Goal: Book appointment/travel/reservation

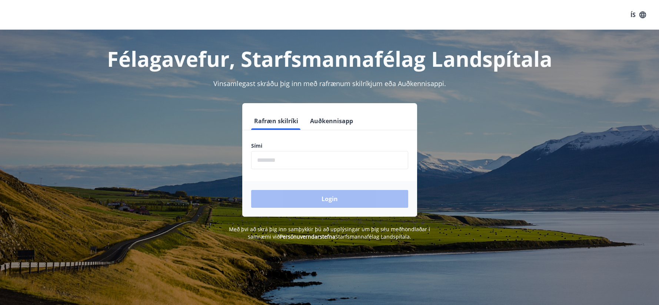
click at [276, 163] on input "phone" at bounding box center [329, 160] width 157 height 18
type input "********"
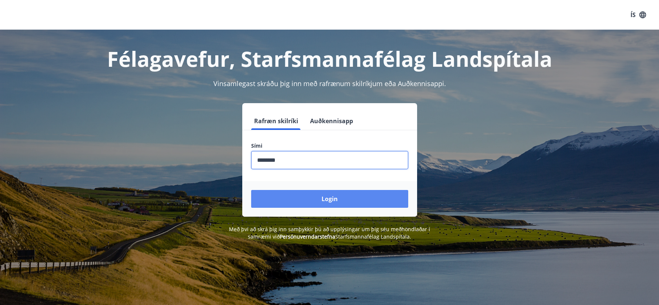
click at [325, 199] on button "Login" at bounding box center [329, 199] width 157 height 18
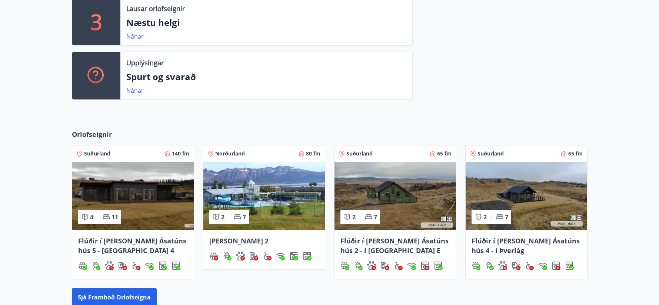
scroll to position [259, 0]
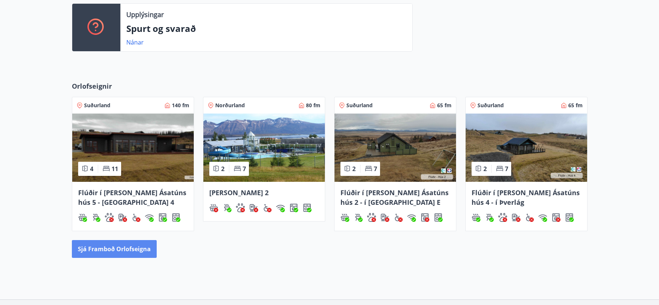
click at [124, 251] on button "Sjá framboð orlofseigna" at bounding box center [114, 249] width 85 height 18
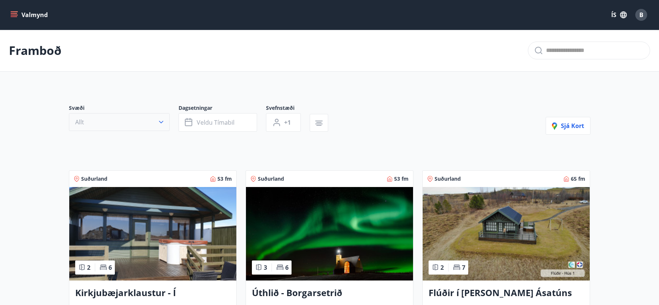
click at [147, 120] on button "Allt" at bounding box center [119, 122] width 101 height 18
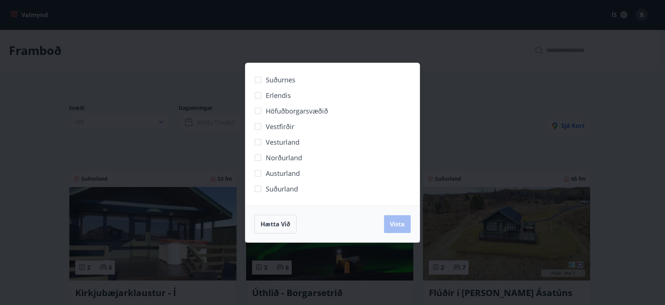
click at [271, 158] on span "Norðurland" at bounding box center [284, 158] width 36 height 10
click at [421, 223] on div "Suðurnes Erlendis Höfuðborgarsvæðið [GEOGRAPHIC_DATA] [GEOGRAPHIC_DATA] [GEOGRA…" at bounding box center [332, 152] width 665 height 305
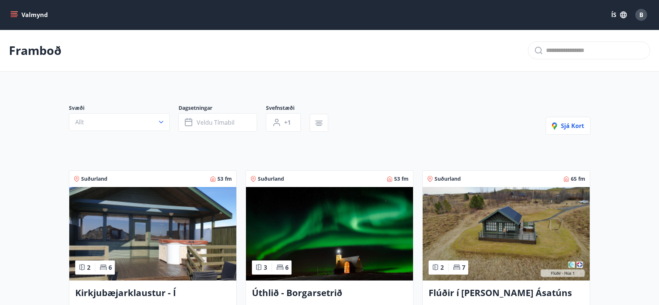
click at [172, 124] on div "Svæði Allt" at bounding box center [124, 117] width 110 height 27
click at [166, 120] on button "Allt" at bounding box center [119, 122] width 101 height 18
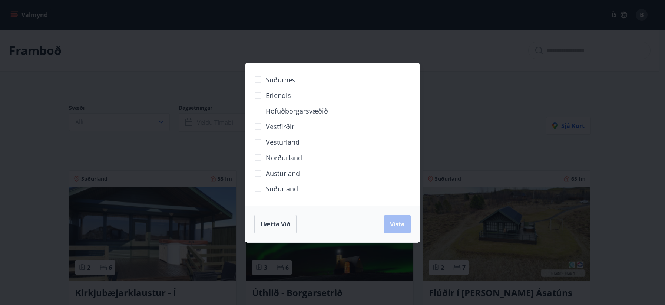
click at [279, 156] on span "Norðurland" at bounding box center [284, 158] width 36 height 10
click at [390, 223] on span "Vista" at bounding box center [397, 224] width 15 height 8
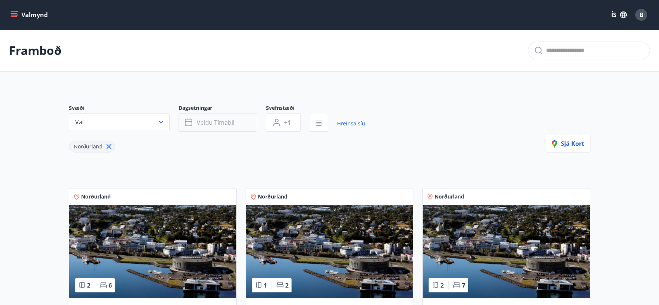
click at [240, 122] on button "Veldu tímabil" at bounding box center [218, 122] width 79 height 19
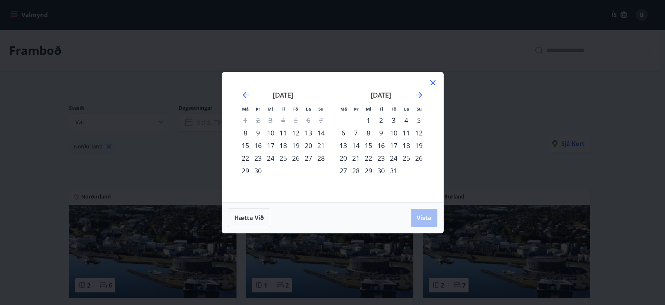
click at [370, 118] on div "1" at bounding box center [368, 120] width 13 height 13
click at [394, 134] on div "10" at bounding box center [393, 132] width 13 height 13
click at [423, 218] on span "Vista" at bounding box center [423, 217] width 15 height 8
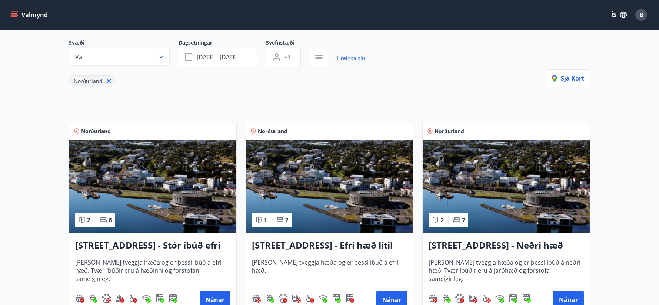
scroll to position [74, 0]
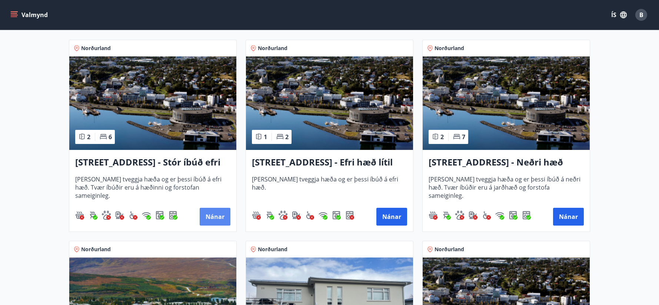
click at [218, 213] on button "Nánar" at bounding box center [215, 217] width 31 height 18
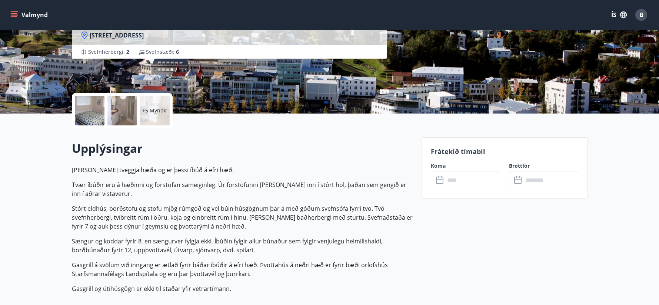
scroll to position [111, 0]
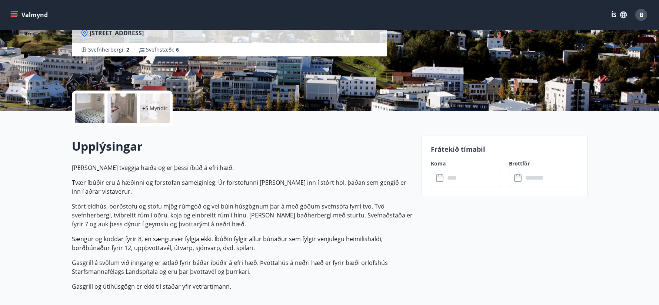
click at [453, 180] on input "text" at bounding box center [472, 178] width 55 height 18
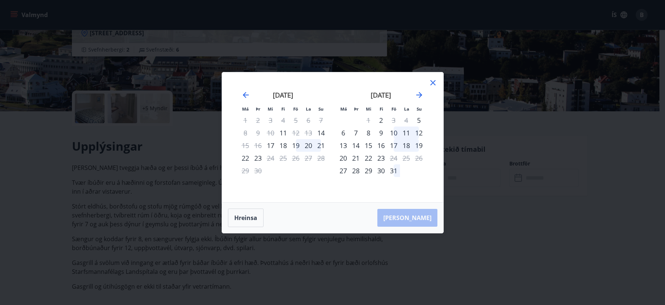
click at [433, 84] on icon at bounding box center [432, 82] width 9 height 9
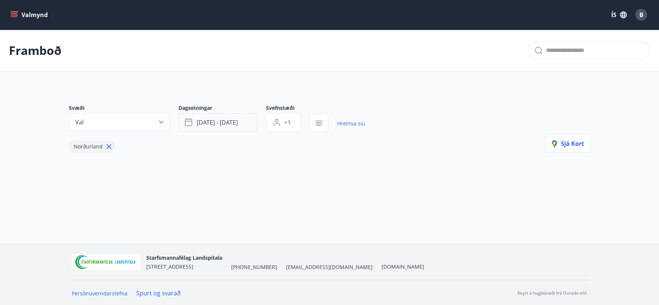
click at [254, 123] on button "[DATE] - [DATE]" at bounding box center [218, 122] width 79 height 19
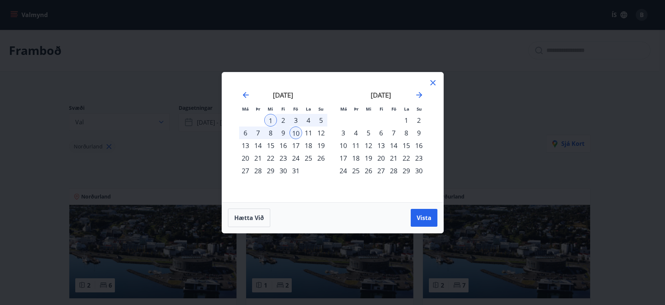
click at [292, 118] on div "3" at bounding box center [295, 120] width 13 height 13
click at [318, 118] on div "5" at bounding box center [321, 120] width 13 height 13
click at [414, 213] on button "Vista" at bounding box center [424, 218] width 27 height 18
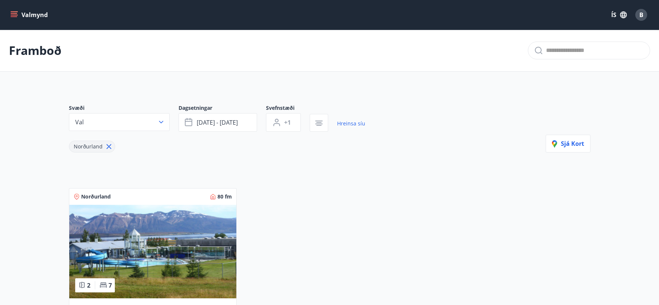
click at [390, 236] on div "Norðurland 80 fm 2 7 [GEOGRAPHIC_DATA] - Lynghólar 2 Íbúðin er 80 fm með svefna…" at bounding box center [325, 279] width 531 height 201
